Goal: Find specific page/section: Find specific page/section

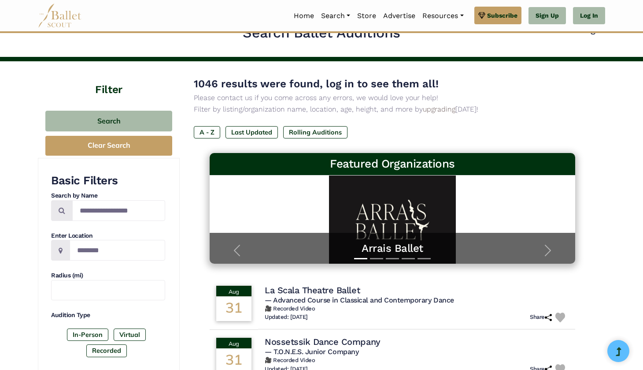
scroll to position [23, 0]
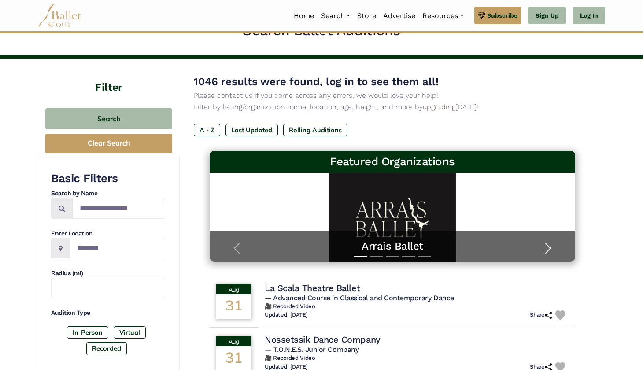
click at [542, 245] on span "button" at bounding box center [548, 248] width 14 height 14
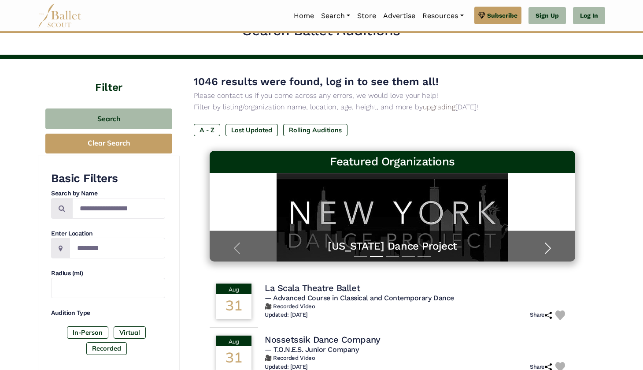
click at [542, 245] on span "button" at bounding box center [548, 248] width 14 height 14
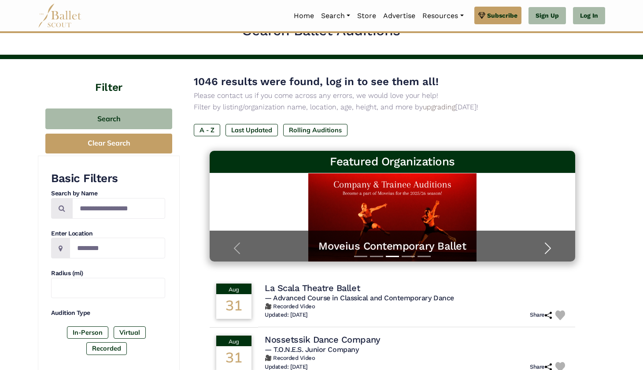
click at [542, 245] on span "button" at bounding box center [548, 248] width 14 height 14
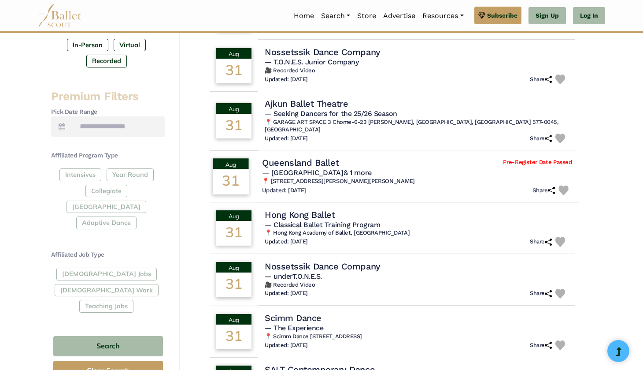
scroll to position [311, 0]
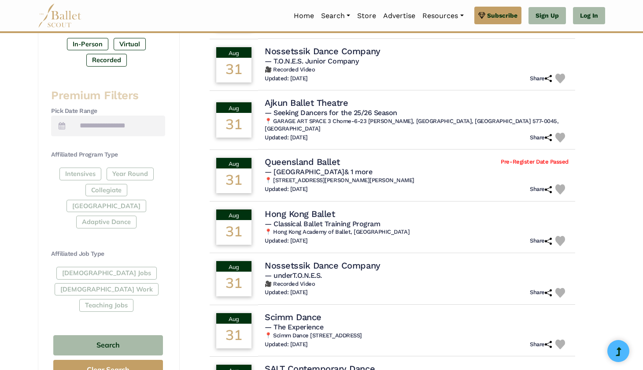
click at [616, 175] on div "Filter Search Clear Search Basic Filters Search by Name Enter Location Radius (…" at bounding box center [321, 207] width 643 height 873
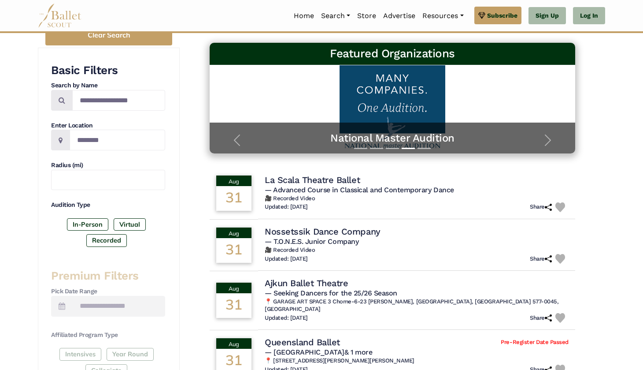
scroll to position [134, 0]
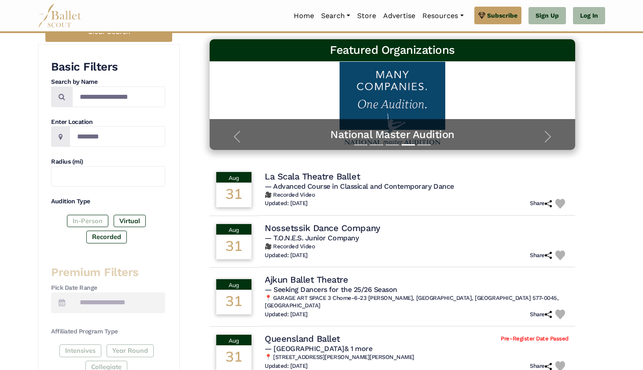
click at [89, 222] on label "In-Person" at bounding box center [87, 221] width 41 height 12
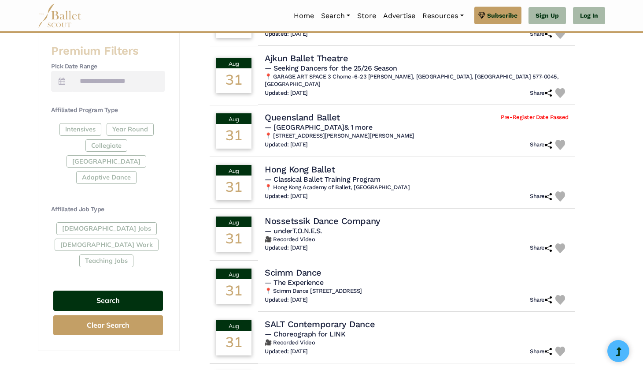
scroll to position [364, 0]
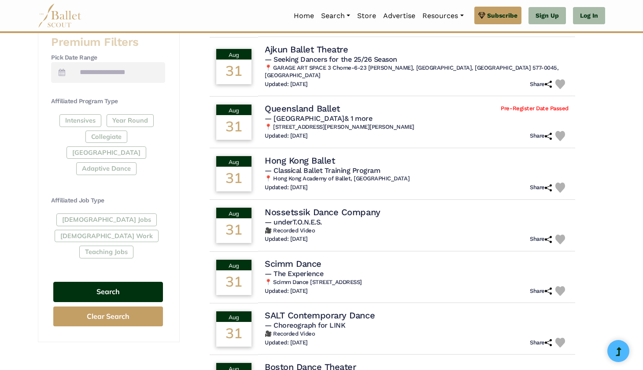
click at [122, 282] on button "Search" at bounding box center [108, 292] width 110 height 21
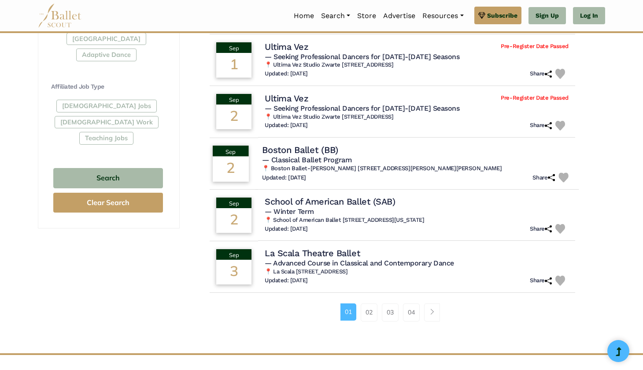
scroll to position [482, 0]
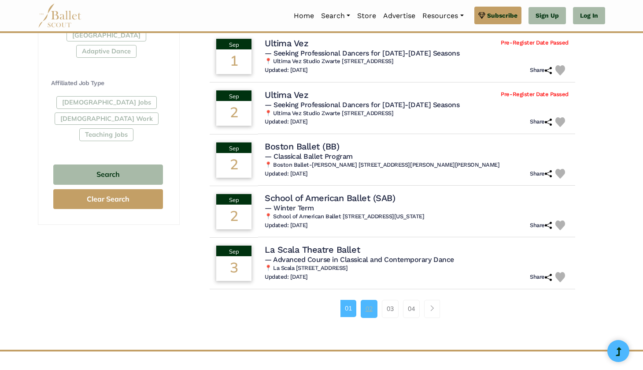
click at [368, 300] on link "02" at bounding box center [369, 309] width 17 height 18
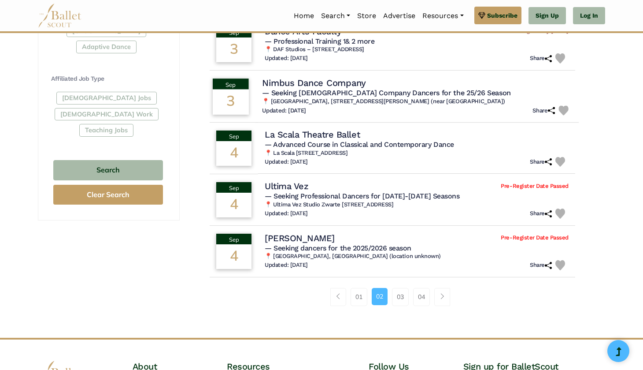
scroll to position [500, 0]
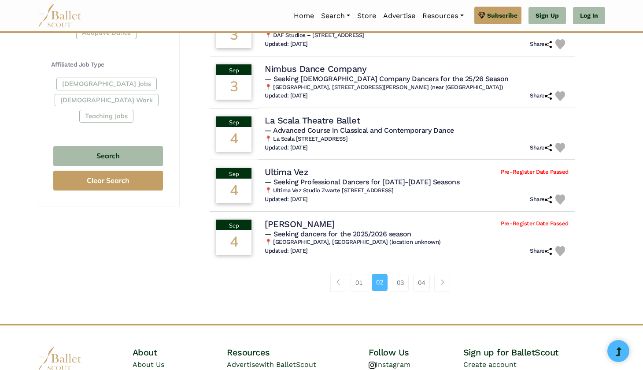
click at [75, 10] on img at bounding box center [60, 16] width 44 height 24
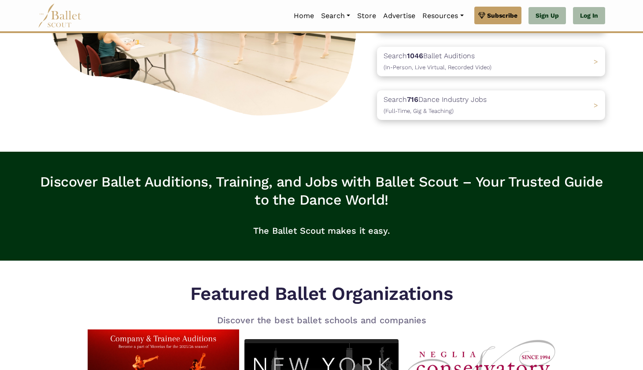
scroll to position [126, 0]
